Goal: Check status: Check status

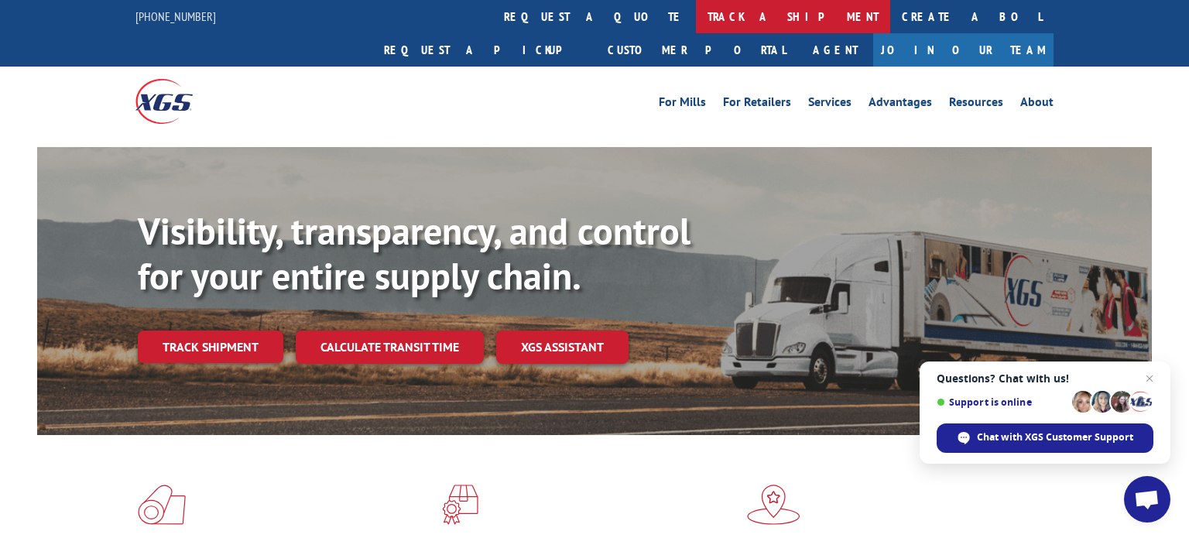
click at [696, 22] on link "track a shipment" at bounding box center [793, 16] width 194 height 33
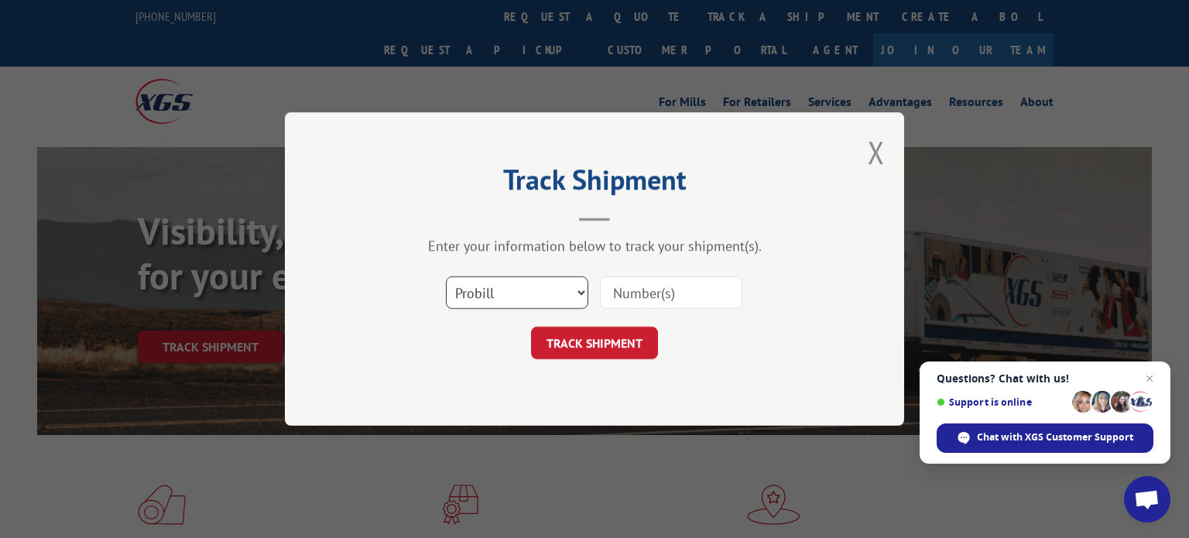
click at [551, 284] on select "Select category... Probill BOL PO" at bounding box center [517, 292] width 142 height 33
select select "po"
click at [446, 276] on select "Select category... Probill BOL PO" at bounding box center [517, 292] width 142 height 33
click at [639, 292] on input at bounding box center [671, 292] width 142 height 33
type input "41491848"
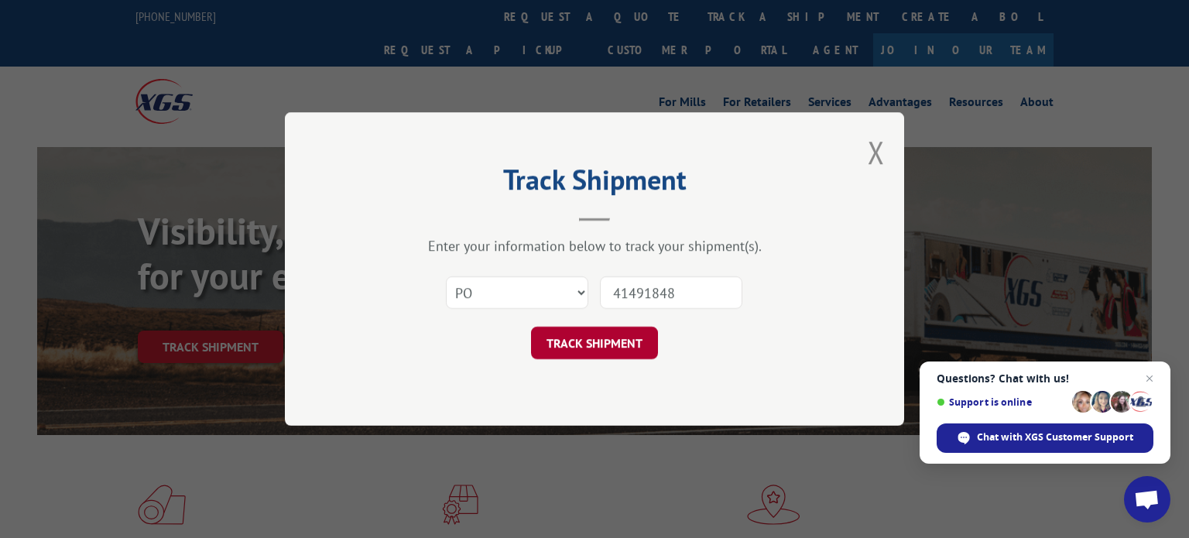
click at [616, 334] on button "TRACK SHIPMENT" at bounding box center [594, 343] width 127 height 33
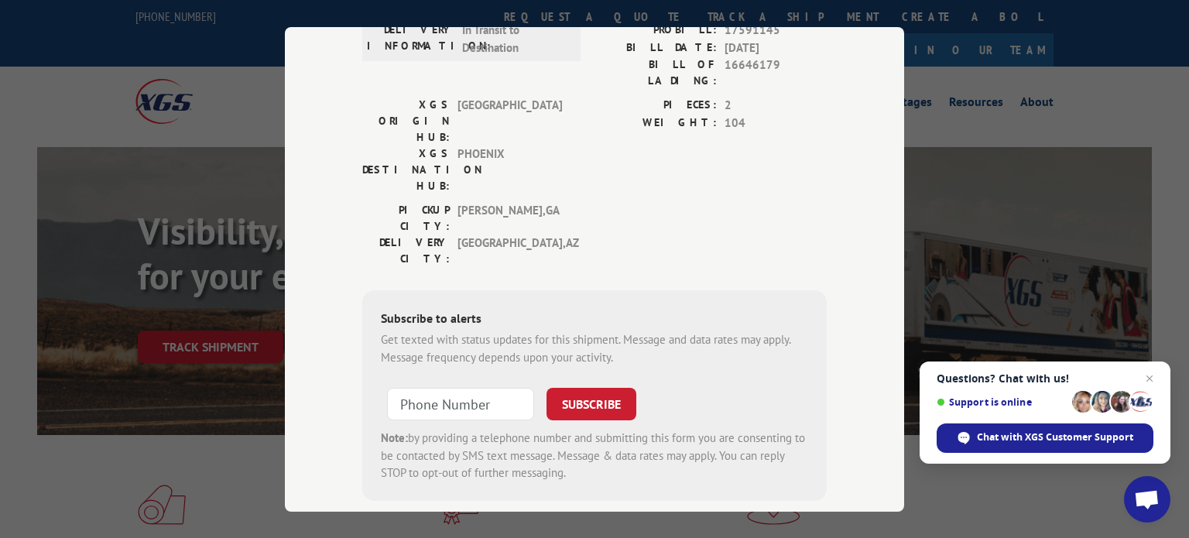
scroll to position [279, 0]
click at [492, 387] on input at bounding box center [460, 403] width 147 height 33
type input "[PHONE_NUMBER]"
click at [583, 387] on button "SUBSCRIBE" at bounding box center [592, 403] width 90 height 33
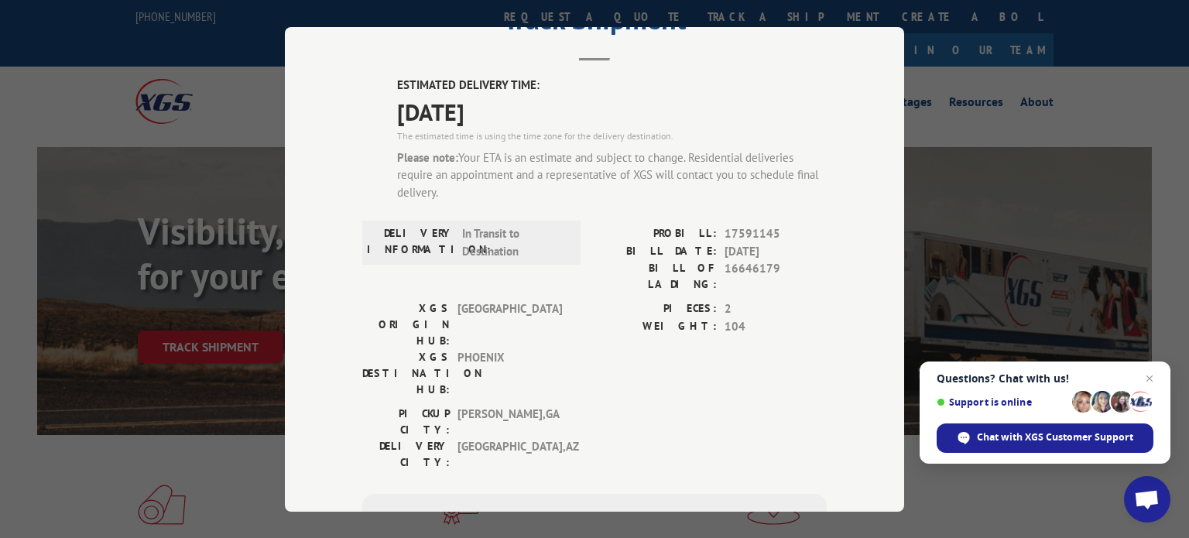
scroll to position [0, 0]
